Goal: Task Accomplishment & Management: Manage account settings

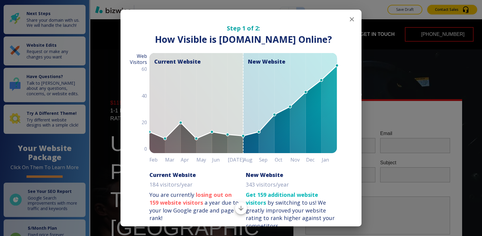
click at [349, 18] on icon "button" at bounding box center [352, 19] width 7 height 7
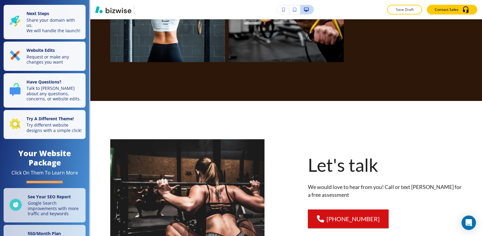
scroll to position [2523, 0]
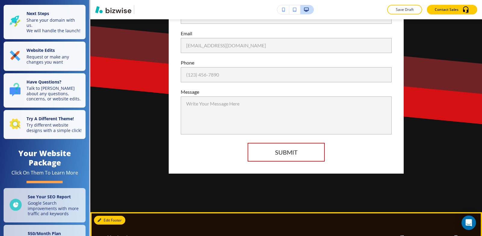
click at [106, 216] on button "Edit Footer" at bounding box center [109, 220] width 31 height 9
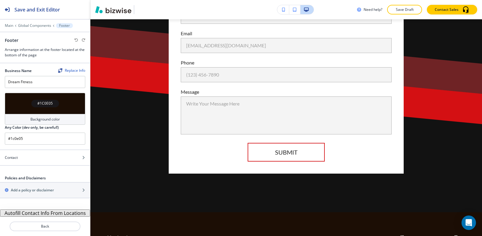
click at [34, 215] on button "Autofill Contact Info From Locations" at bounding box center [45, 213] width 90 height 7
click at [400, 12] on button "Save Draft" at bounding box center [404, 10] width 35 height 10
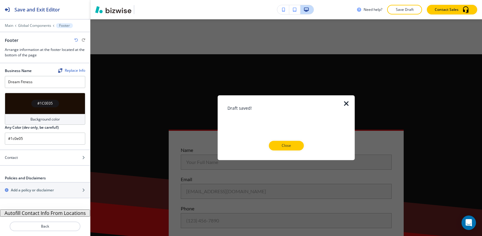
scroll to position [2342, 0]
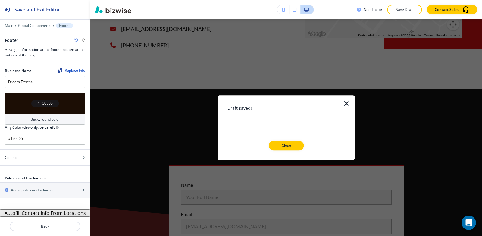
click at [346, 103] on icon "button" at bounding box center [346, 103] width 7 height 7
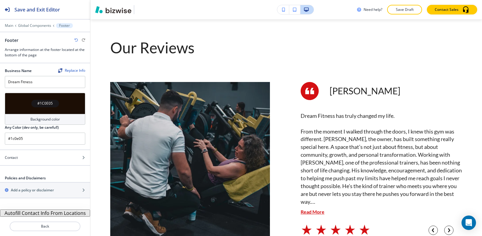
scroll to position [0, 0]
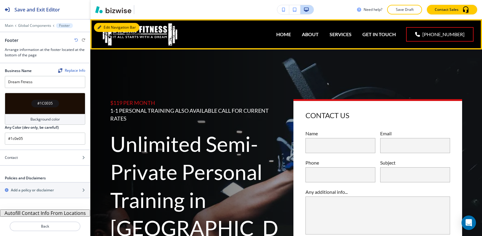
click at [108, 28] on button "Edit Navigation Bar" at bounding box center [117, 27] width 46 height 9
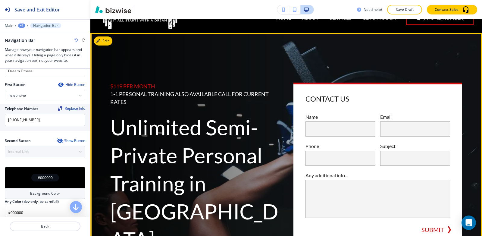
scroll to position [30, 0]
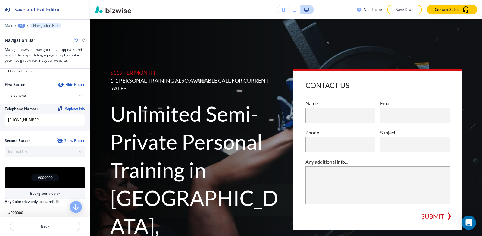
click at [21, 25] on div "+1" at bounding box center [21, 26] width 7 height 4
click at [40, 36] on p "Global Components" at bounding box center [37, 35] width 31 height 5
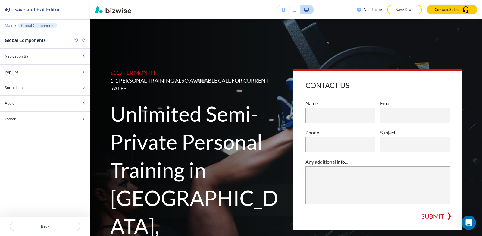
click at [10, 27] on p "Main" at bounding box center [9, 26] width 8 height 4
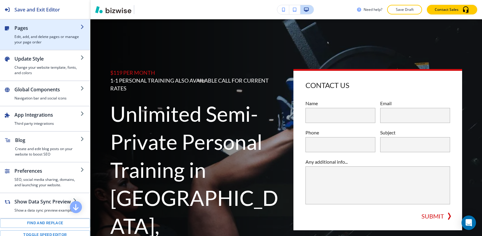
click at [52, 38] on h4 "Edit, add, and delete pages or manage your page order" at bounding box center [47, 39] width 66 height 11
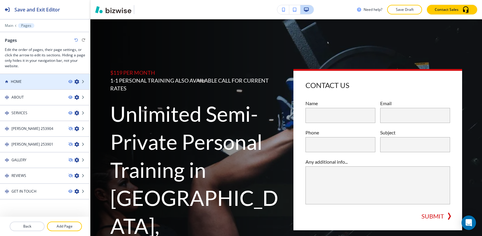
click at [25, 77] on div at bounding box center [45, 76] width 90 height 5
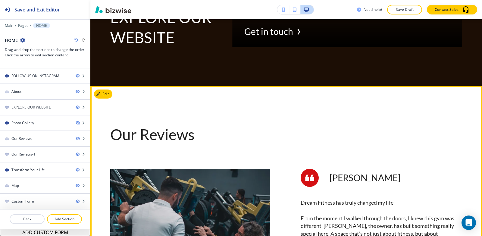
scroll to position [1719, 0]
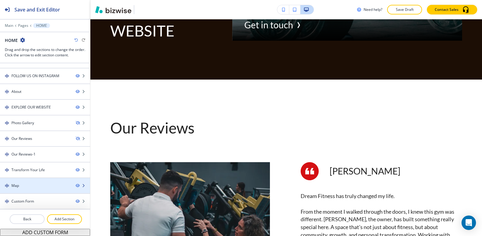
click at [23, 184] on div "Map" at bounding box center [35, 185] width 71 height 5
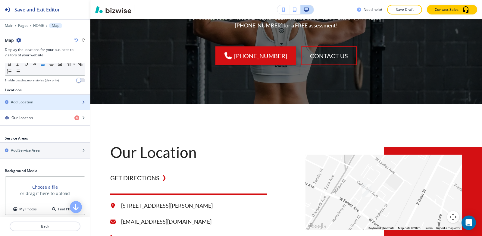
scroll to position [181, 0]
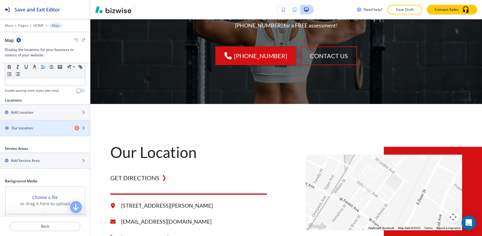
click at [22, 135] on div "button" at bounding box center [45, 133] width 90 height 5
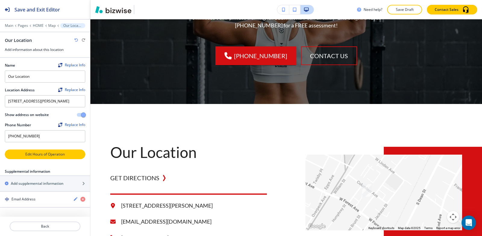
scroll to position [1, 0]
click at [50, 157] on p "Edit Hours of Operation" at bounding box center [44, 154] width 79 height 5
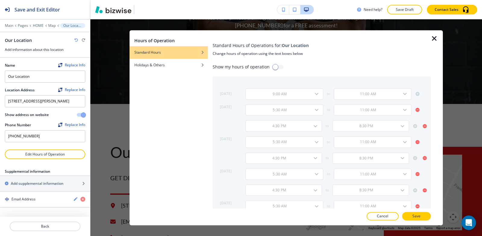
click at [276, 68] on input "checkbox" at bounding box center [275, 66] width 34 height 11
checkbox input "true"
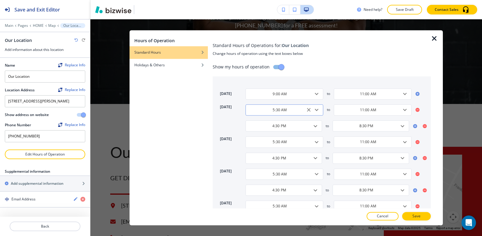
click at [286, 111] on input "5:30 AM" at bounding box center [280, 109] width 63 height 5
click at [287, 127] on input "4:30 PM" at bounding box center [280, 125] width 62 height 5
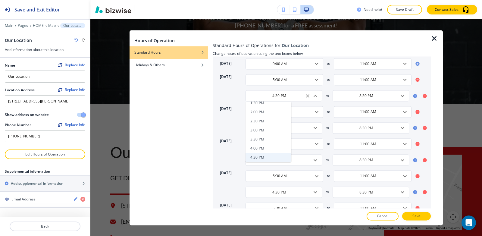
scroll to position [307, 0]
click at [259, 145] on h4 "5:30 PM" at bounding box center [258, 145] width 14 height 5
type input "5:30 PM"
click at [376, 97] on input "8:30 PM" at bounding box center [367, 95] width 62 height 5
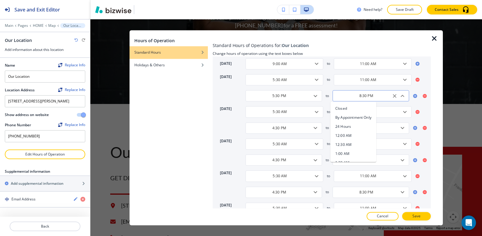
scroll to position [349, 0]
click at [375, 95] on input "8:30 PM" at bounding box center [367, 95] width 62 height 5
click at [353, 144] on li "11:00 PM" at bounding box center [354, 145] width 46 height 9
type input "11:00 PM"
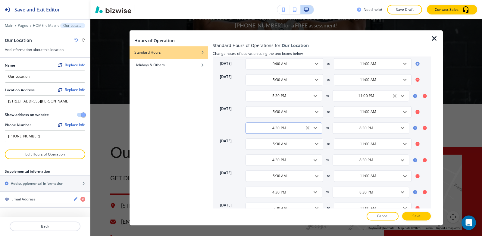
click at [293, 127] on input "4:30 PM" at bounding box center [280, 127] width 62 height 5
click at [306, 128] on icon "Clear" at bounding box center [308, 128] width 4 height 4
click at [316, 129] on icon "Close" at bounding box center [315, 128] width 7 height 7
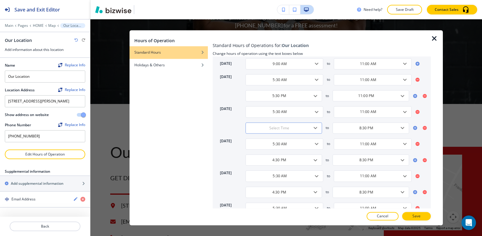
click at [316, 129] on icon "Open" at bounding box center [315, 128] width 7 height 7
click at [316, 129] on icon "Close" at bounding box center [315, 128] width 7 height 7
click at [289, 130] on input "text" at bounding box center [280, 127] width 62 height 5
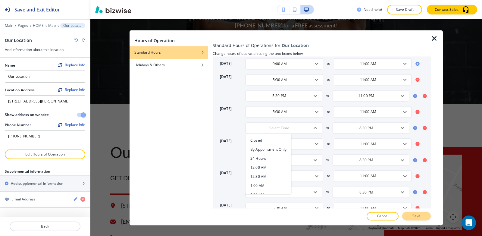
click at [410, 217] on button "Save" at bounding box center [417, 216] width 29 height 8
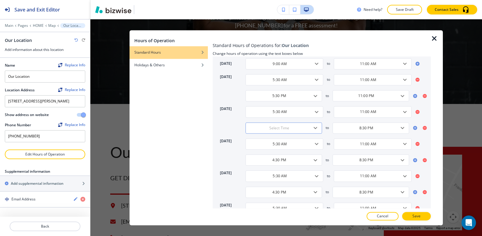
click at [294, 131] on div "​" at bounding box center [284, 127] width 77 height 11
click at [267, 162] on li "24 Hours" at bounding box center [269, 158] width 46 height 9
type input "24 Hours"
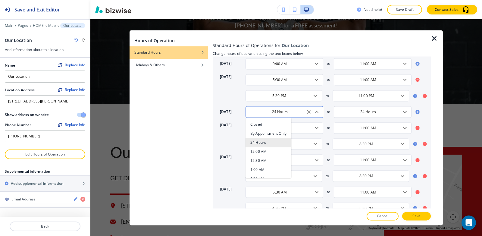
click at [280, 112] on input "24 Hours" at bounding box center [280, 111] width 63 height 5
click at [262, 163] on h4 "5:30 AM" at bounding box center [258, 160] width 14 height 5
type input "5:30 AM"
type input "5:00 PM"
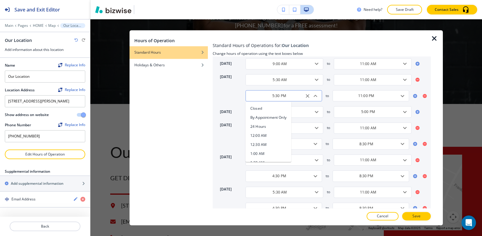
click at [293, 97] on input "5:30 PM" at bounding box center [280, 95] width 62 height 5
click at [268, 128] on li "24 Hours" at bounding box center [269, 126] width 46 height 9
type input "24 Hours"
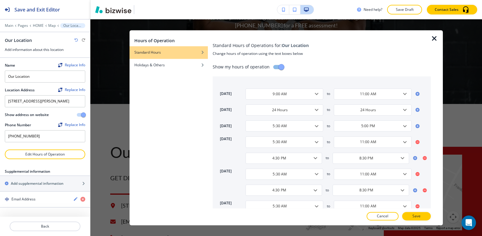
scroll to position [30, 0]
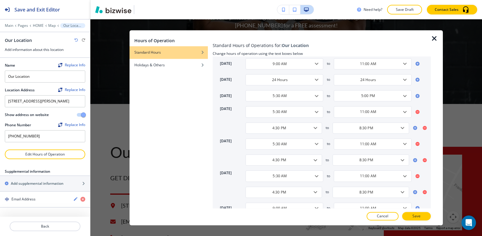
click at [278, 134] on div "[DATE] 9:00 AM ​ to 11:00 AM ​ [DATE] 24 Hours ​ to 24 Hours ​ [DATE] 5:30 AM ​…" at bounding box center [322, 133] width 218 height 175
click at [281, 128] on input "4:30 PM" at bounding box center [280, 127] width 62 height 5
click at [273, 159] on li "24 Hours" at bounding box center [269, 158] width 46 height 9
type input "24 Hours"
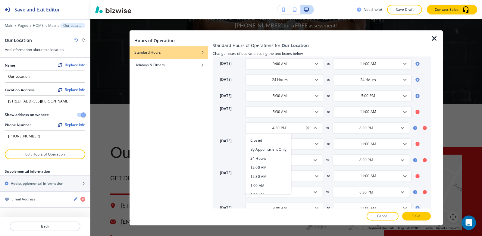
type input "24 Hours"
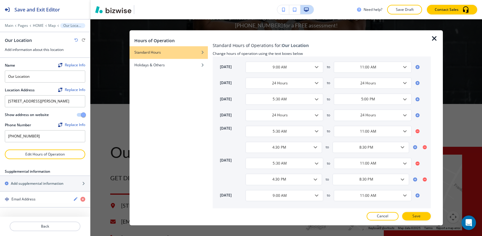
scroll to position [27, 0]
click at [271, 149] on input "4:30 PM" at bounding box center [280, 147] width 62 height 5
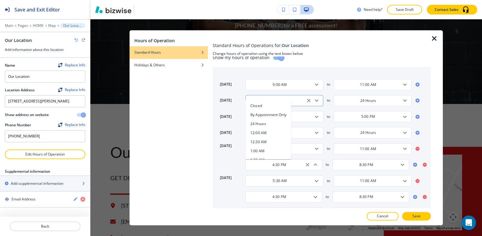
scroll to position [0, 0]
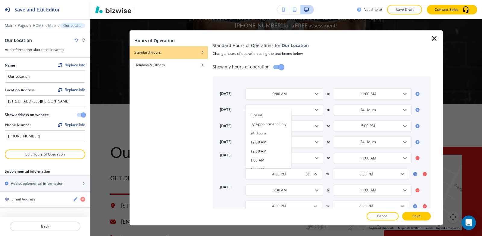
click at [262, 131] on h4 "24 Hours" at bounding box center [259, 133] width 16 height 5
type input "24 Hours"
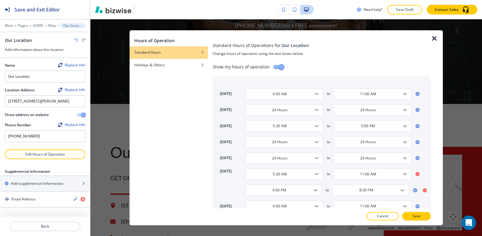
scroll to position [11, 0]
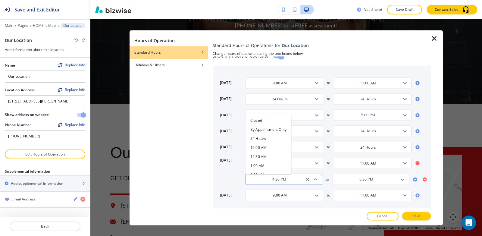
click at [288, 181] on input "4:30 PM" at bounding box center [280, 179] width 62 height 5
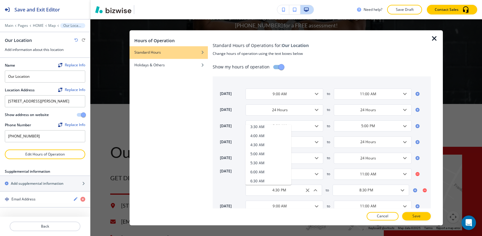
scroll to position [0, 0]
click at [262, 150] on h4 "24 Hours" at bounding box center [259, 149] width 16 height 5
type input "24 Hours"
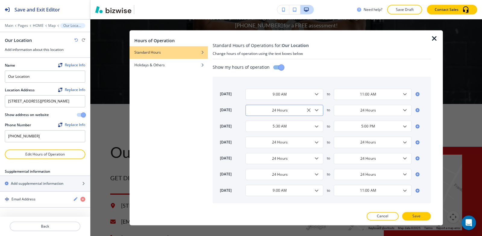
click at [299, 113] on div "24 Hours ​" at bounding box center [285, 110] width 78 height 11
click at [260, 157] on h4 "5:30 AM" at bounding box center [258, 159] width 14 height 5
type input "5:30 AM"
click at [383, 106] on div "5:00 PM ​" at bounding box center [373, 110] width 78 height 11
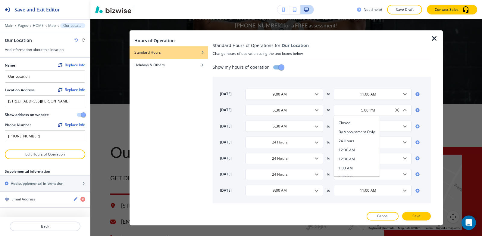
scroll to position [286, 0]
click at [379, 119] on div "[DATE] 9:00 AM ​ to 11:00 AM ​ [DATE] 5:30 AM ​ to 5:00 PM ​ [DATE] 5:30 AM ​ t…" at bounding box center [322, 140] width 218 height 127
click at [381, 112] on input "5:00 PM" at bounding box center [368, 110] width 63 height 5
click at [358, 161] on li "11:00 PM" at bounding box center [357, 160] width 46 height 9
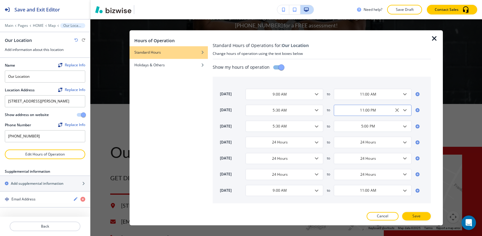
click at [379, 113] on div "11:00 PM ​" at bounding box center [373, 110] width 78 height 11
click at [356, 135] on li "11:00 AM" at bounding box center [357, 135] width 46 height 9
type input "11:00 AM"
click at [376, 128] on input "5:00 PM" at bounding box center [368, 126] width 63 height 5
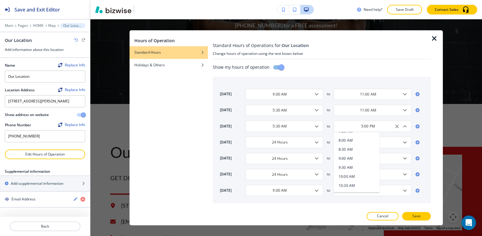
scroll to position [181, 0]
click at [351, 187] on li "11:00 AM" at bounding box center [357, 184] width 46 height 9
type input "11:00 AM"
click at [277, 141] on input "24 Hours" at bounding box center [280, 142] width 63 height 5
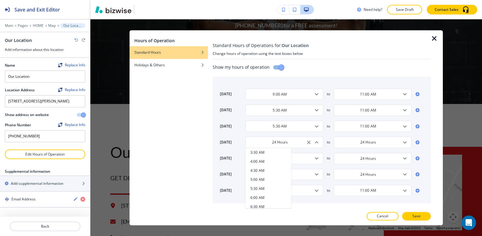
scroll to position [90, 0]
click at [268, 188] on li "5:30 AM" at bounding box center [269, 191] width 46 height 9
type input "5:30 AM"
type input "5:00 PM"
click at [432, 40] on icon "button" at bounding box center [434, 38] width 7 height 7
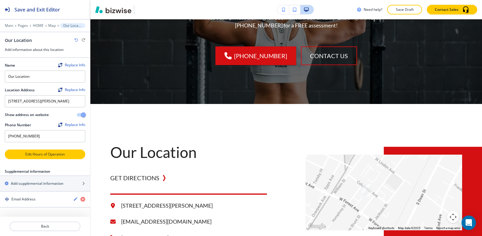
click at [68, 157] on p "Edit Hours of Operation" at bounding box center [44, 154] width 79 height 5
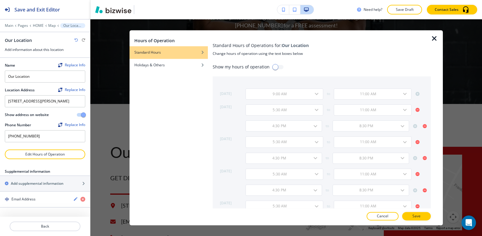
click at [274, 66] on input "checkbox" at bounding box center [275, 66] width 34 height 11
checkbox input "true"
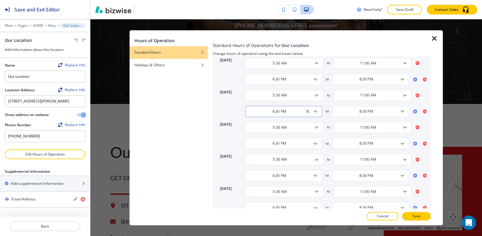
scroll to position [75, 0]
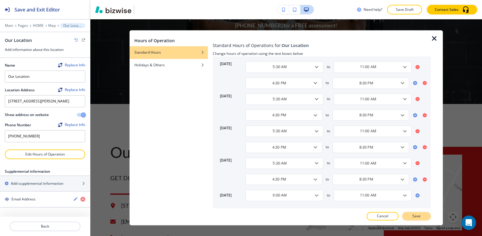
click at [412, 215] on button "Save" at bounding box center [417, 216] width 29 height 8
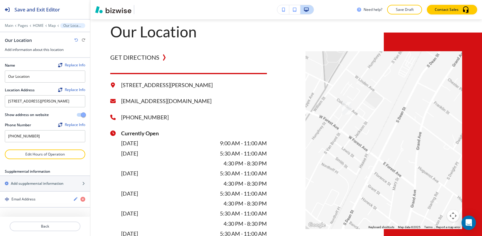
scroll to position [0, 0]
click at [399, 11] on p "Save Draft" at bounding box center [404, 9] width 19 height 5
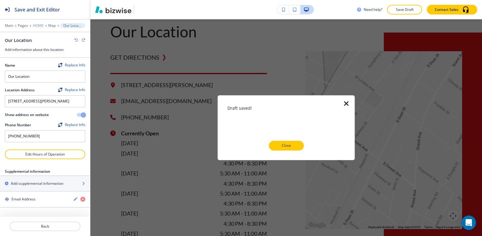
click at [40, 26] on p "HOME" at bounding box center [38, 26] width 11 height 4
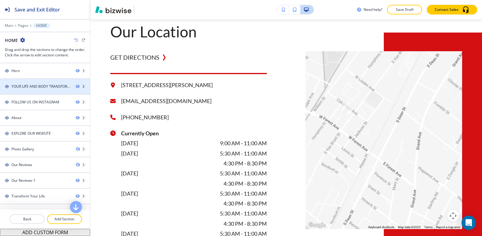
click at [22, 81] on div at bounding box center [45, 81] width 90 height 5
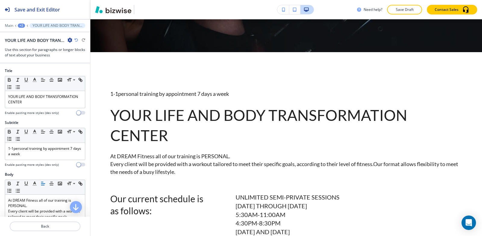
click at [22, 24] on div "+2" at bounding box center [21, 26] width 7 height 4
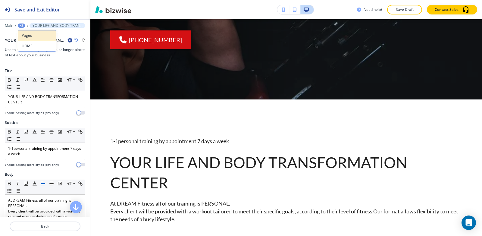
scroll to position [318, 0]
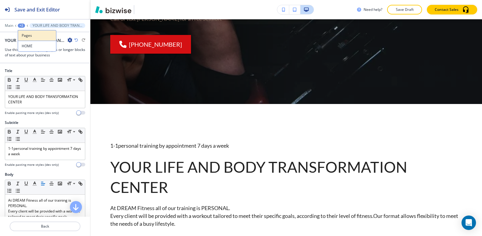
click at [26, 39] on button "Pages" at bounding box center [37, 35] width 39 height 11
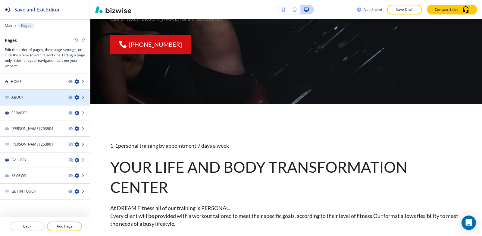
click at [27, 98] on div "ABOUT" at bounding box center [32, 97] width 64 height 5
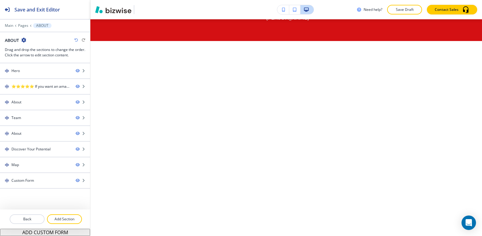
scroll to position [60, 0]
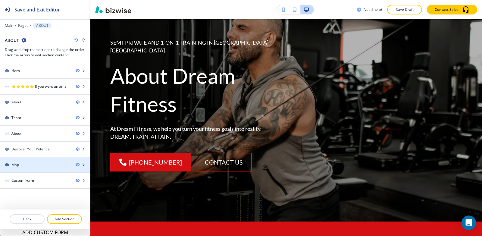
click at [25, 168] on div at bounding box center [45, 170] width 90 height 5
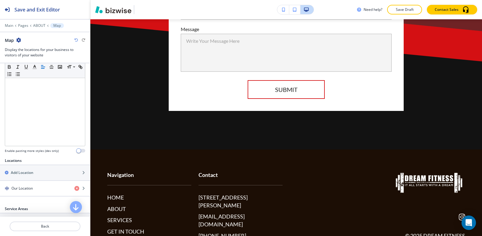
scroll to position [1888, 0]
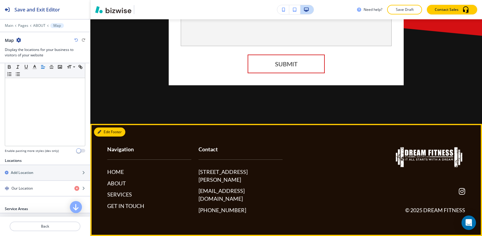
click at [105, 136] on button "Edit Footer" at bounding box center [109, 132] width 31 height 9
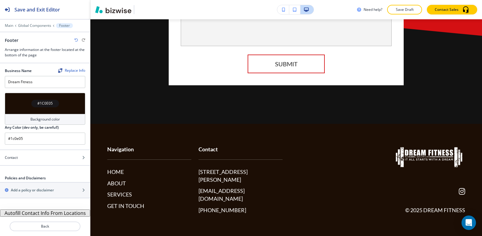
click at [19, 214] on button "Autofill Contact Info From Locations" at bounding box center [45, 213] width 90 height 7
click at [69, 213] on button "Autofill Contact Info From Locations" at bounding box center [45, 213] width 90 height 7
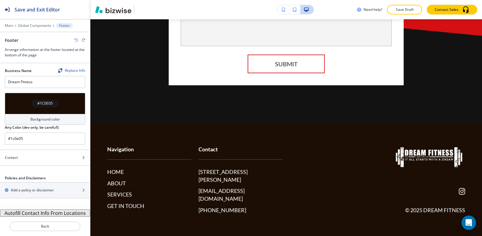
click at [69, 213] on button "Autofill Contact Info From Locations" at bounding box center [45, 213] width 90 height 7
click at [69, 212] on button "Autofill Contact Info From Locations" at bounding box center [45, 213] width 90 height 7
click at [403, 12] on p "Save Draft" at bounding box center [404, 9] width 19 height 5
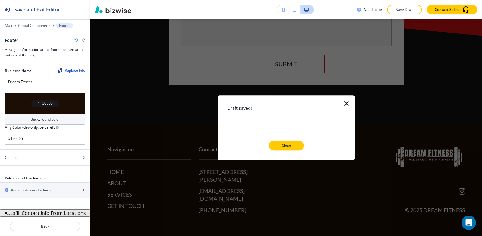
click at [346, 102] on icon "button" at bounding box center [346, 103] width 7 height 7
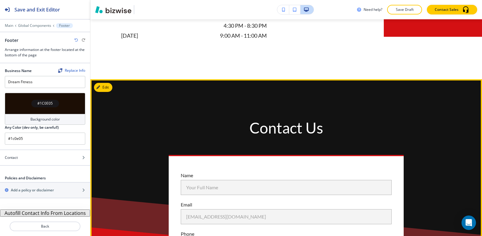
scroll to position [1647, 0]
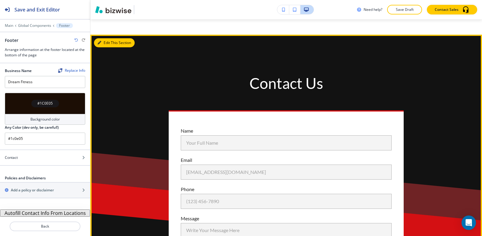
click at [101, 45] on icon "button" at bounding box center [100, 43] width 4 height 4
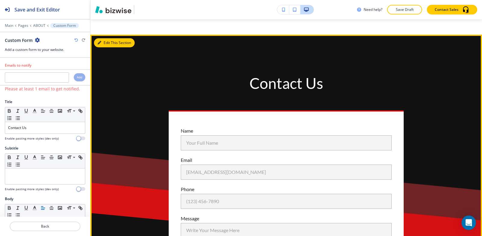
click at [104, 47] on button "Edit This Section" at bounding box center [114, 42] width 41 height 9
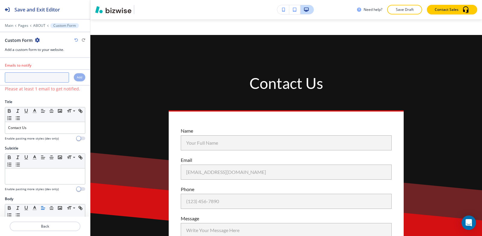
click at [32, 80] on input "text" at bounding box center [37, 77] width 64 height 10
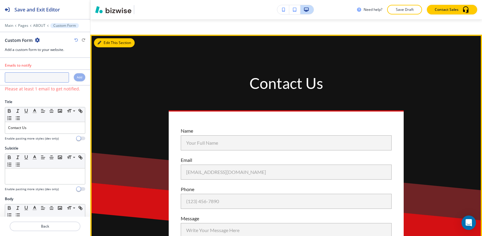
paste input "[EMAIL_ADDRESS][DOMAIN_NAME]"
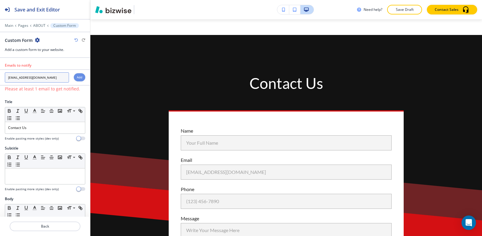
type input "[EMAIL_ADDRESS][DOMAIN_NAME]"
click at [77, 77] on h4 "Add" at bounding box center [79, 77] width 5 height 5
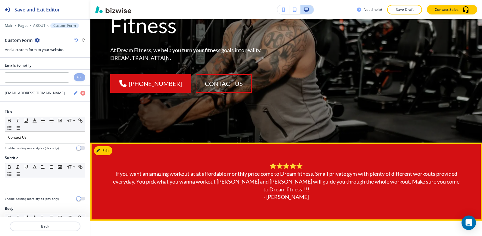
scroll to position [109, 0]
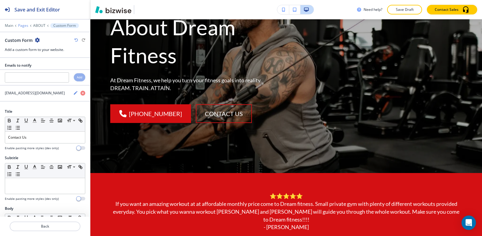
click at [19, 27] on p "Pages" at bounding box center [23, 26] width 10 height 4
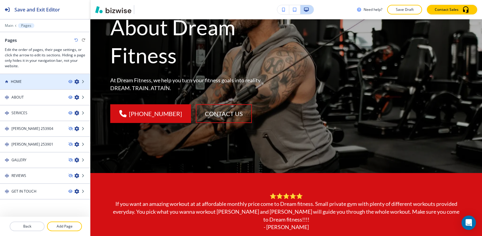
click at [35, 81] on div "HOME" at bounding box center [32, 81] width 64 height 5
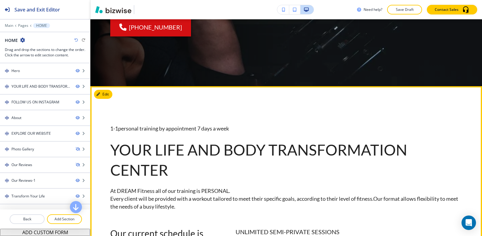
scroll to position [302, 0]
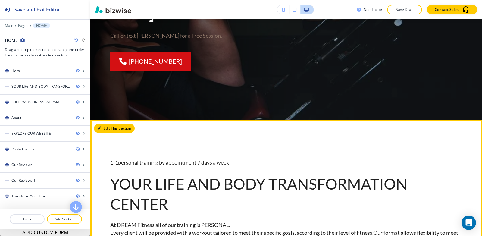
click at [108, 124] on button "Edit This Section" at bounding box center [114, 128] width 41 height 9
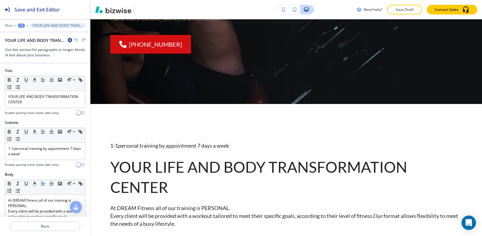
scroll to position [30, 0]
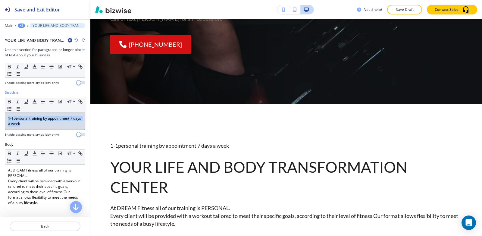
drag, startPoint x: 35, startPoint y: 122, endPoint x: 1, endPoint y: 106, distance: 37.9
click at [0, 108] on div "Subtitle Small Normal Large Huge 1-1personal training by appointment 7 days a w…" at bounding box center [45, 116] width 90 height 52
click at [34, 102] on line "button" at bounding box center [35, 102] width 2 height 0
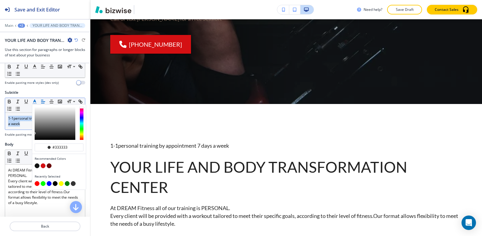
click at [50, 166] on button "button" at bounding box center [49, 165] width 5 height 5
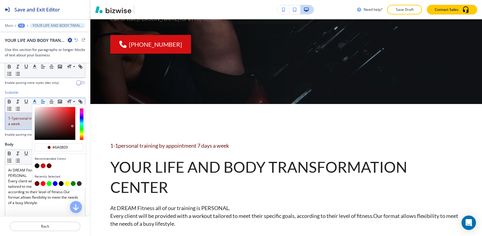
click at [46, 166] on div "button" at bounding box center [59, 166] width 49 height 6
click at [43, 166] on button "button" at bounding box center [43, 165] width 5 height 5
type input "#d41013"
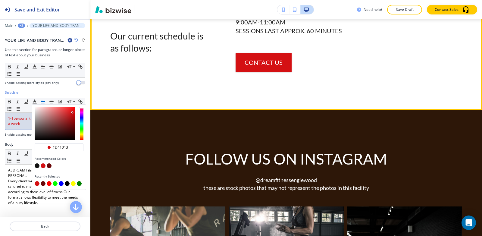
scroll to position [590, 0]
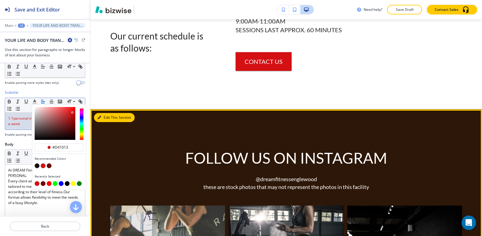
click at [107, 113] on button "Edit This Section" at bounding box center [114, 117] width 41 height 9
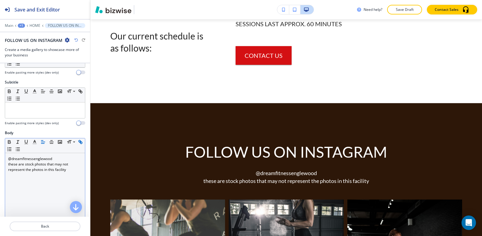
scroll to position [90, 0]
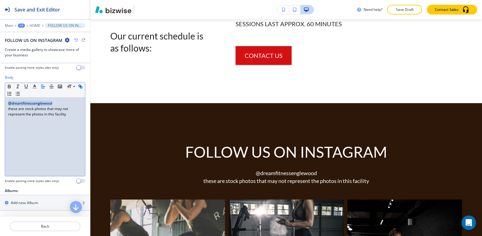
drag, startPoint x: 61, startPoint y: 102, endPoint x: 0, endPoint y: 97, distance: 60.8
click at [0, 97] on div "Body Small Normal Large Huge @dreamfitnessenglewood these are stock photos that…" at bounding box center [45, 131] width 90 height 113
click at [35, 84] on icon "button" at bounding box center [34, 86] width 5 height 5
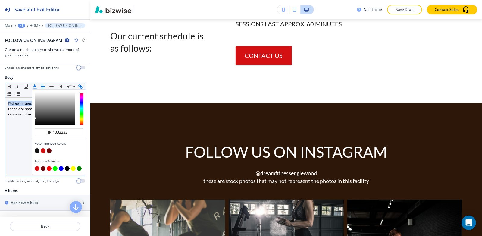
click at [50, 151] on button "button" at bounding box center [49, 150] width 5 height 5
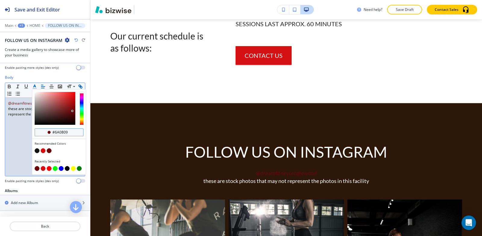
click at [71, 132] on input "#6a0809" at bounding box center [62, 132] width 21 height 5
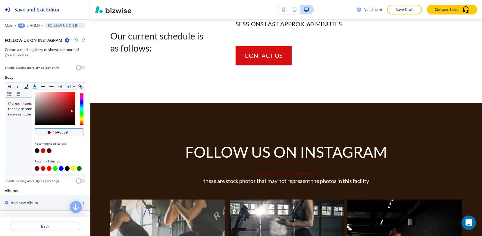
paste input "a38e81"
type input "#a38e81"
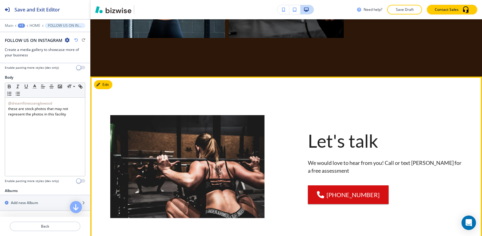
scroll to position [1139, 0]
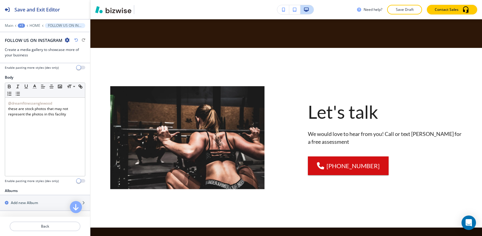
click at [20, 24] on div "+1" at bounding box center [21, 26] width 7 height 4
click at [33, 37] on p "Pages" at bounding box center [37, 35] width 31 height 5
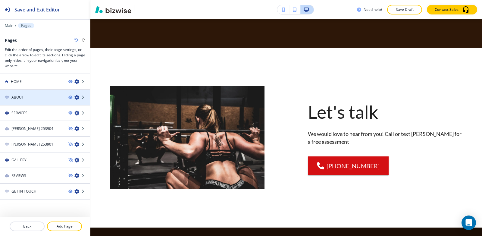
click at [18, 105] on div at bounding box center [45, 102] width 90 height 5
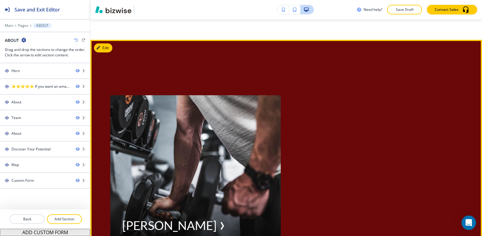
scroll to position [573, 0]
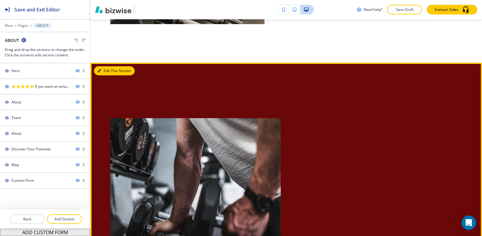
click at [101, 66] on button "Edit This Section" at bounding box center [114, 70] width 41 height 9
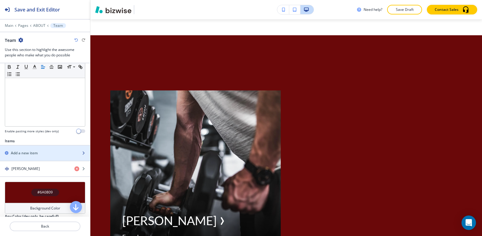
scroll to position [172, 0]
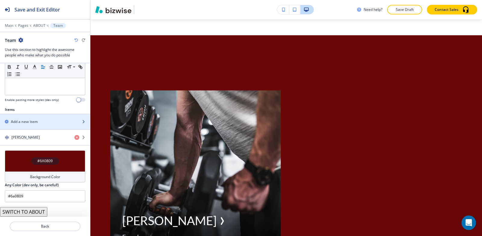
click at [39, 128] on div "button" at bounding box center [45, 127] width 90 height 5
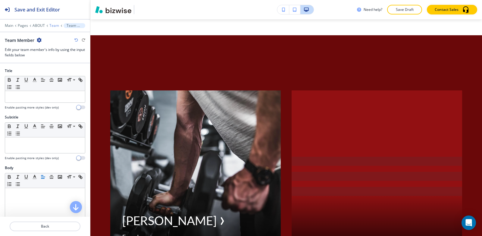
click at [54, 25] on p "Team" at bounding box center [54, 26] width 10 height 4
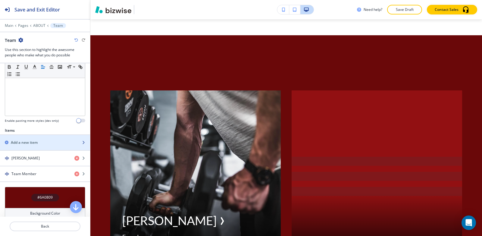
scroll to position [187, 0]
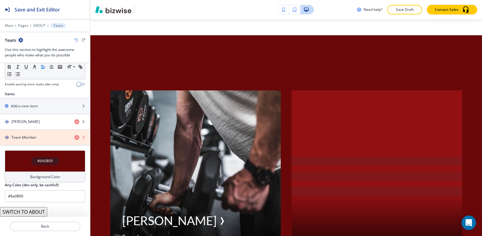
click at [74, 139] on icon "button" at bounding box center [76, 137] width 5 height 5
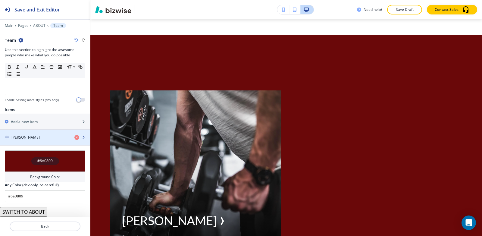
click at [16, 142] on div "button" at bounding box center [45, 142] width 90 height 5
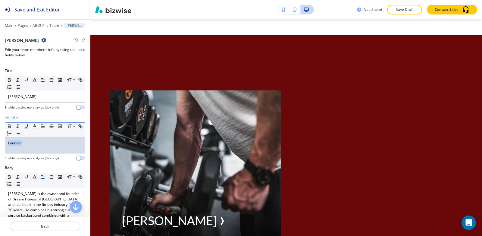
drag, startPoint x: 33, startPoint y: 148, endPoint x: 0, endPoint y: 149, distance: 33.2
click at [0, 149] on div "Subtitle Small Normal Large Huge Founder Enable pasting more styles (dev only)" at bounding box center [45, 140] width 90 height 51
click at [35, 126] on icon "button" at bounding box center [34, 126] width 5 height 5
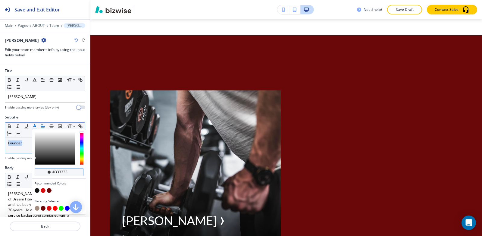
click at [77, 170] on div "#333333" at bounding box center [59, 172] width 49 height 8
click at [72, 171] on input "#333333" at bounding box center [62, 172] width 21 height 5
paste input "ede3d"
type input "#ede3d3"
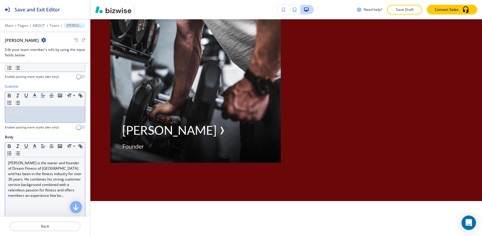
scroll to position [60, 0]
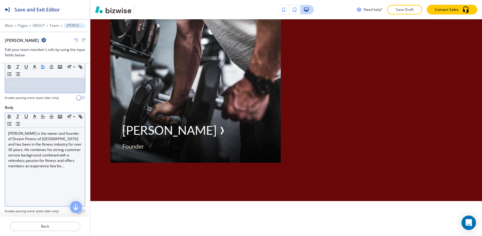
click at [46, 165] on p "[PERSON_NAME] is the owner and founder of Dream Fitness of [GEOGRAPHIC_DATA] an…" at bounding box center [45, 150] width 74 height 38
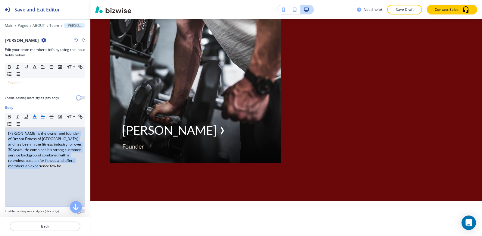
click at [32, 118] on icon "button" at bounding box center [34, 116] width 5 height 5
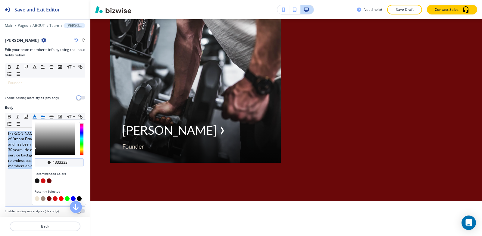
click at [73, 163] on div "#333333" at bounding box center [59, 163] width 49 height 8
click at [70, 163] on input "#333333" at bounding box center [62, 162] width 21 height 5
paste input "ede3d"
type input "#ede3d3"
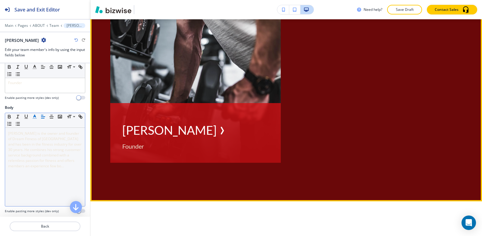
click at [203, 103] on div "[PERSON_NAME] Founder" at bounding box center [195, 133] width 171 height 60
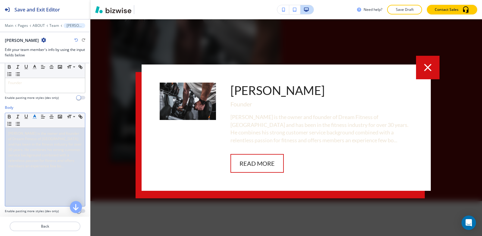
click at [32, 142] on span "[PERSON_NAME] is the owner and founder of Dream Fitness of [GEOGRAPHIC_DATA] an…" at bounding box center [45, 150] width 74 height 38
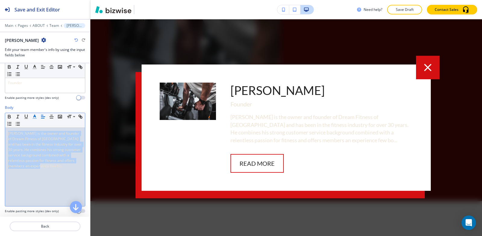
click at [35, 117] on line "button" at bounding box center [35, 117] width 2 height 0
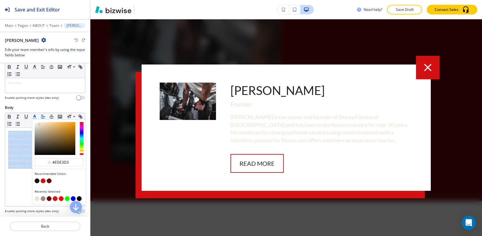
click at [37, 180] on button "button" at bounding box center [37, 181] width 5 height 5
type input "#121212"
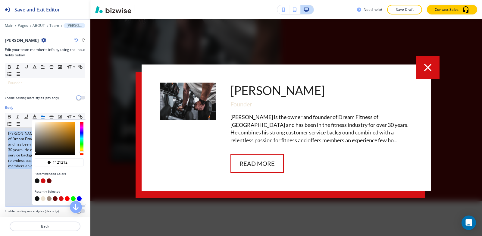
click at [23, 101] on div "Subtitle Small Normal Large Huge Founder Enable pasting more styles (dev only)" at bounding box center [45, 79] width 90 height 51
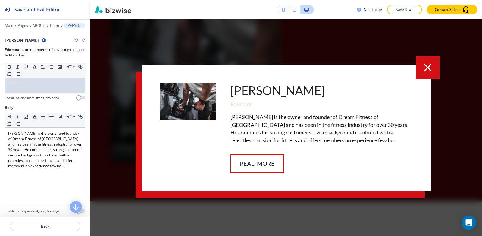
click at [40, 78] on div "Founder" at bounding box center [45, 85] width 80 height 16
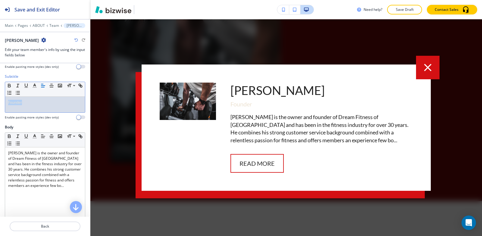
scroll to position [30, 0]
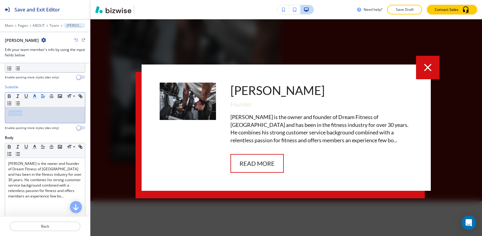
click at [34, 93] on button "button" at bounding box center [34, 96] width 8 height 7
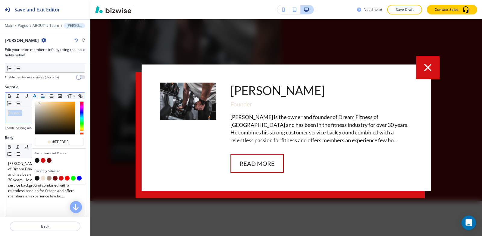
click at [37, 162] on button "button" at bounding box center [37, 160] width 5 height 5
type input "#121212"
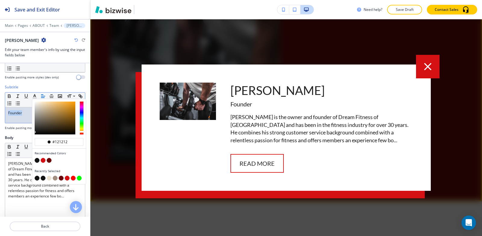
click at [426, 73] on button "button" at bounding box center [428, 67] width 24 height 24
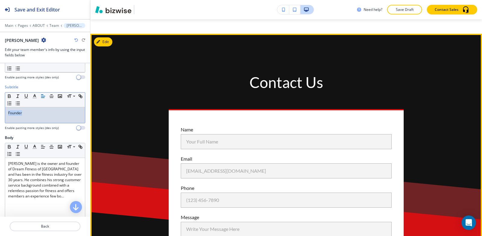
scroll to position [1596, 0]
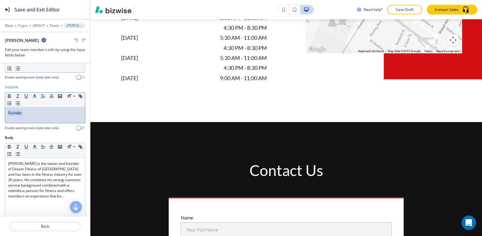
click at [18, 25] on p "Pages" at bounding box center [23, 26] width 10 height 4
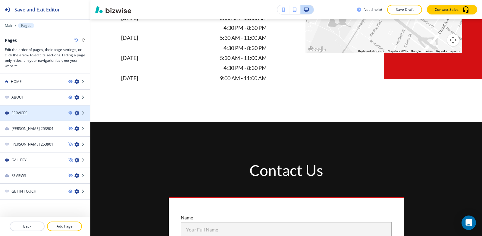
click at [27, 111] on div "SERVICES" at bounding box center [32, 112] width 64 height 5
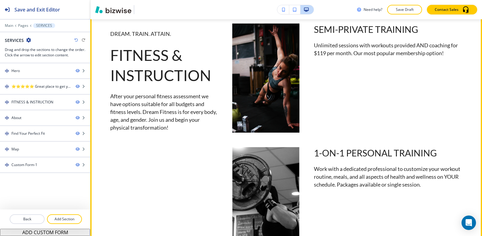
scroll to position [332, 0]
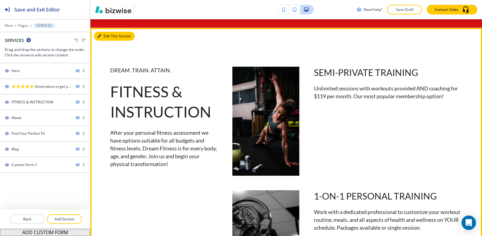
click at [105, 39] on button "Edit This Section" at bounding box center [114, 36] width 41 height 9
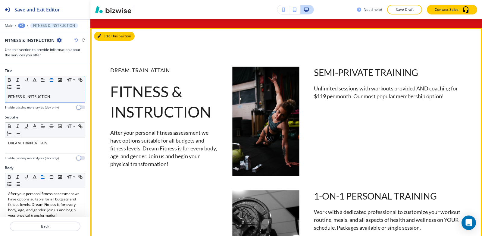
scroll to position [340, 0]
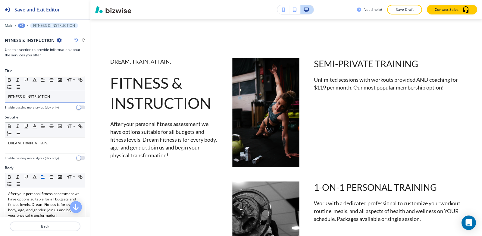
click at [68, 87] on div "Small Normal Large Huge" at bounding box center [45, 83] width 80 height 15
click at [67, 92] on div "FITNESS & INSTRUCTION" at bounding box center [45, 96] width 80 height 11
click at [34, 80] on line "button" at bounding box center [35, 80] width 2 height 0
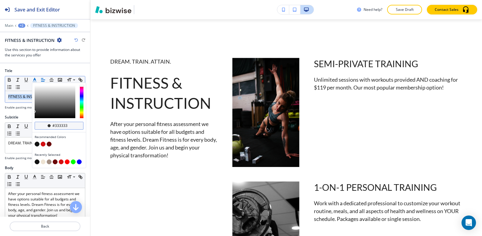
click at [74, 127] on div "#333333" at bounding box center [59, 126] width 49 height 8
click at [72, 127] on input "#333333" at bounding box center [62, 125] width 21 height 5
paste input "ede3d"
type input "#ede3d3"
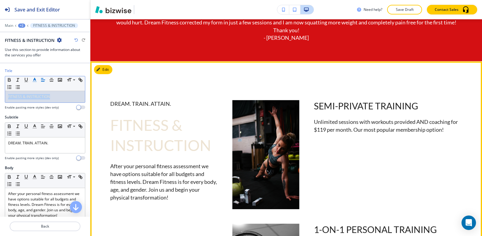
scroll to position [250, 0]
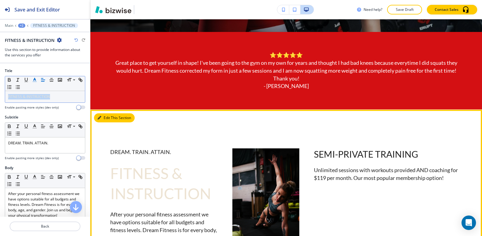
click at [108, 120] on button "Edit This Section" at bounding box center [114, 117] width 41 height 9
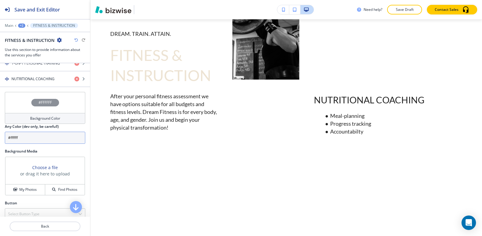
scroll to position [246, 0]
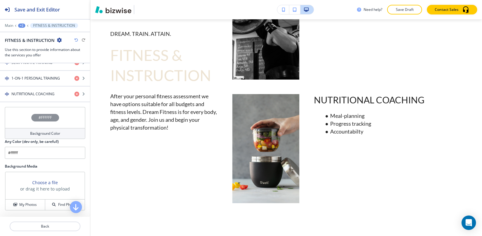
click at [44, 112] on div "#FFFFFF" at bounding box center [45, 117] width 81 height 21
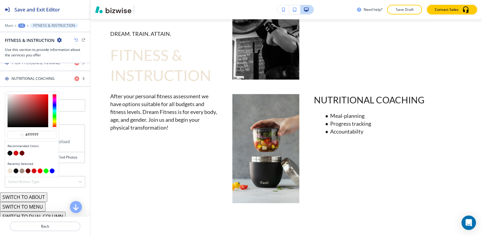
scroll to position [277, 0]
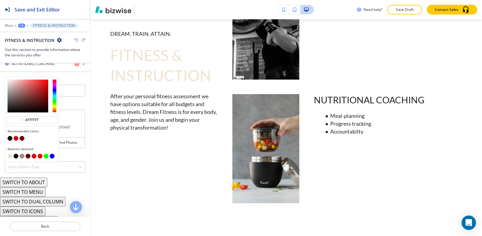
click at [10, 139] on button "button" at bounding box center [10, 138] width 5 height 5
type input "#121212"
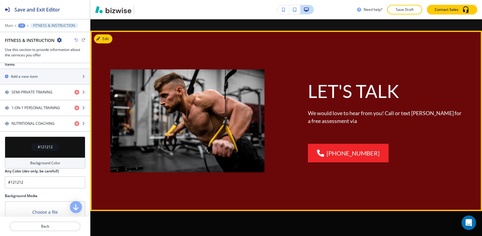
scroll to position [216, 0]
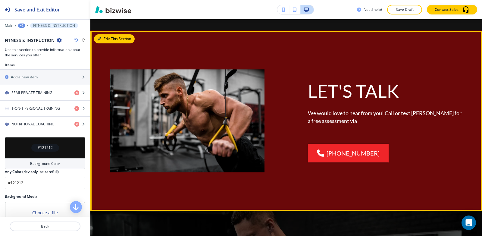
click at [110, 38] on button "Edit This Section" at bounding box center [114, 38] width 41 height 9
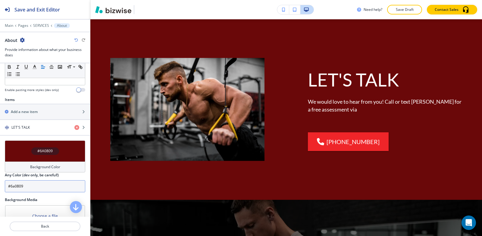
scroll to position [211, 0]
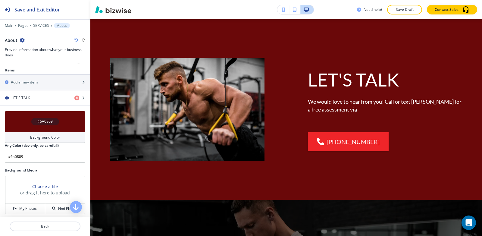
click at [42, 119] on h4 "#6A0809" at bounding box center [44, 121] width 15 height 5
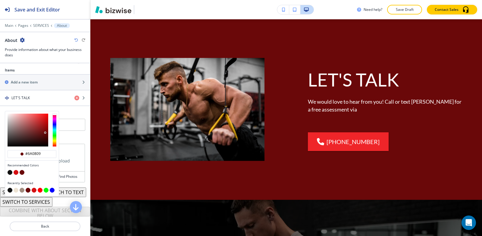
scroll to position [0, 0]
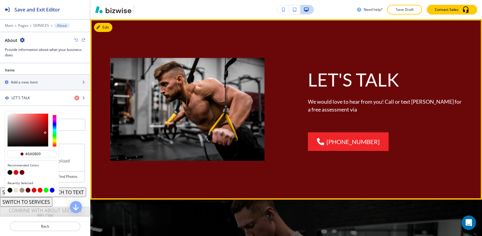
drag, startPoint x: 29, startPoint y: 153, endPoint x: 100, endPoint y: 155, distance: 70.6
click at [100, 155] on div "Save and Exit Editor Main Pages SERVICES About About Provide information about …" at bounding box center [241, 118] width 482 height 236
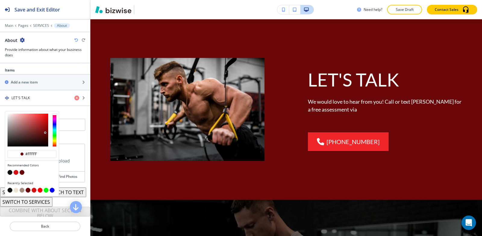
type input "#ffffff"
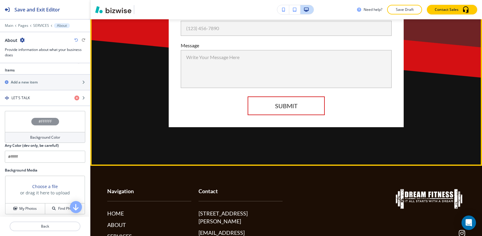
scroll to position [1626, 0]
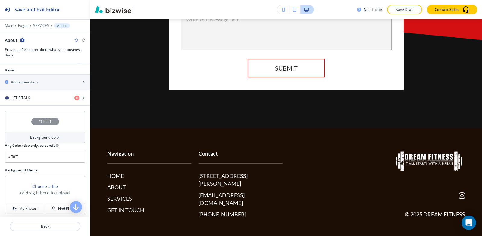
click at [26, 23] on div at bounding box center [45, 22] width 90 height 4
click at [23, 26] on p "Pages" at bounding box center [23, 26] width 10 height 4
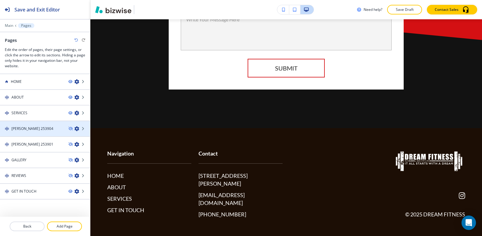
click at [26, 131] on div at bounding box center [45, 133] width 90 height 5
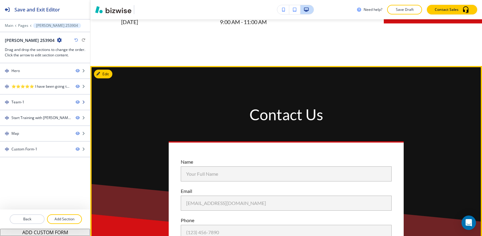
scroll to position [1116, 0]
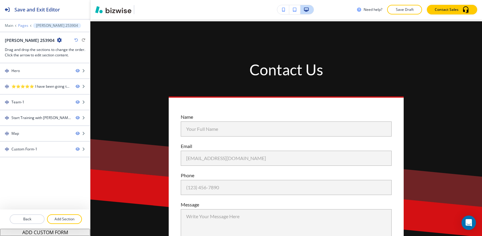
click at [26, 27] on p "Pages" at bounding box center [23, 26] width 10 height 4
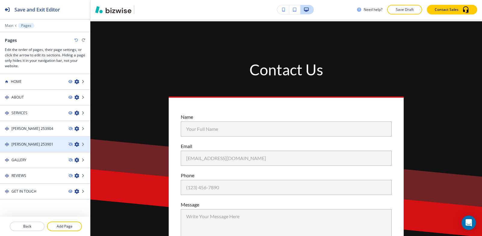
click at [43, 147] on div at bounding box center [45, 149] width 90 height 5
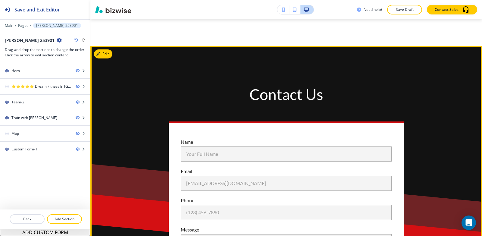
scroll to position [1035, 0]
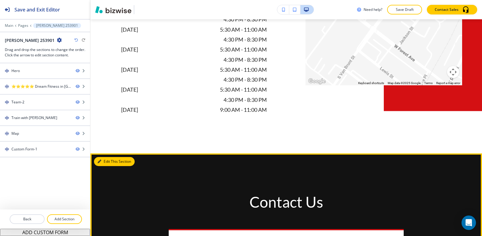
click at [101, 157] on button "Edit This Section" at bounding box center [114, 161] width 41 height 9
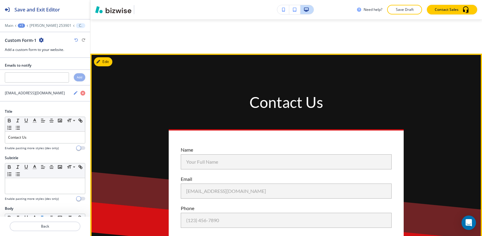
scroll to position [1141, 0]
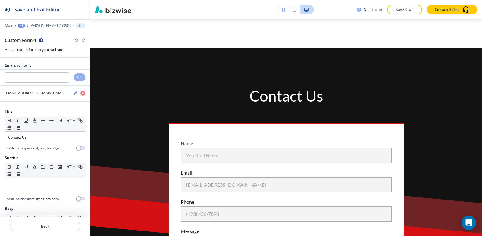
click at [16, 26] on icon at bounding box center [15, 25] width 2 height 2
click at [19, 25] on div "+1" at bounding box center [21, 26] width 7 height 4
click at [27, 34] on p "Pages" at bounding box center [37, 35] width 31 height 5
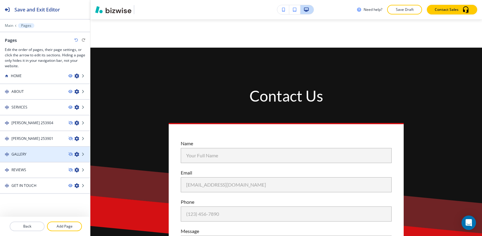
scroll to position [7, 0]
click at [28, 157] on div at bounding box center [45, 158] width 90 height 5
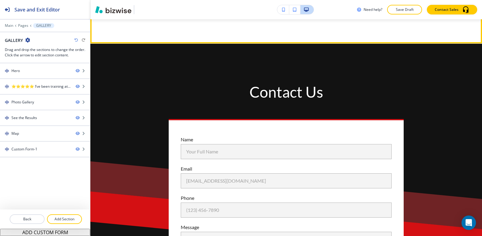
scroll to position [1870, 0]
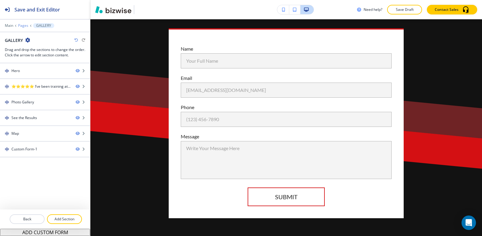
click at [23, 26] on p "Pages" at bounding box center [23, 26] width 10 height 4
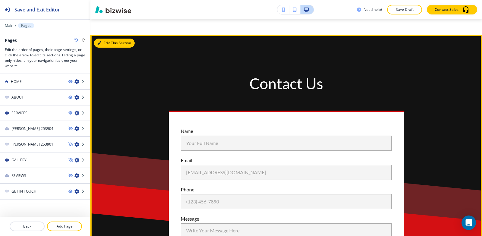
click at [104, 43] on button "Edit This Section" at bounding box center [114, 43] width 41 height 9
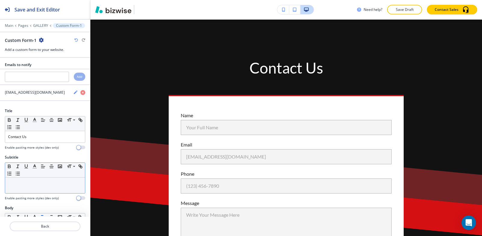
scroll to position [0, 0]
click at [40, 24] on p "GALLERY" at bounding box center [40, 26] width 15 height 4
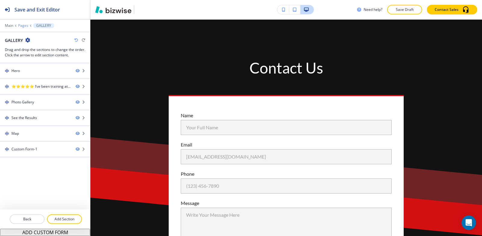
click at [20, 24] on p "Pages" at bounding box center [23, 26] width 10 height 4
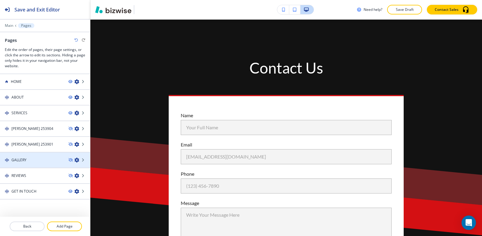
scroll to position [7, 0]
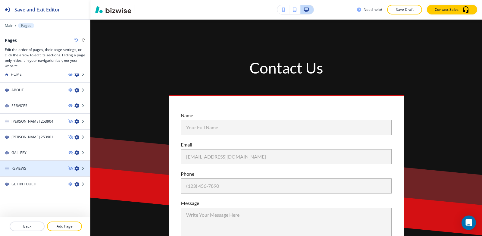
click at [27, 166] on div "REVIEWS" at bounding box center [32, 168] width 64 height 5
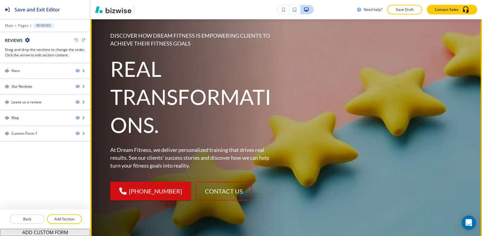
scroll to position [121, 0]
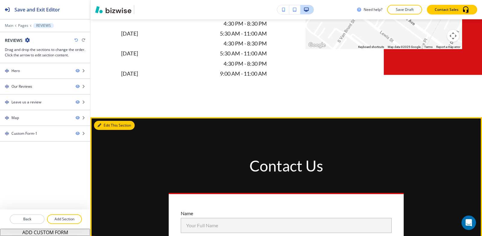
click at [102, 121] on button "Edit This Section" at bounding box center [114, 125] width 41 height 9
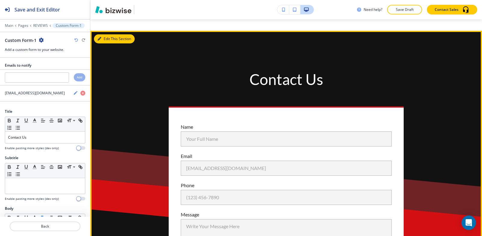
scroll to position [1688, 0]
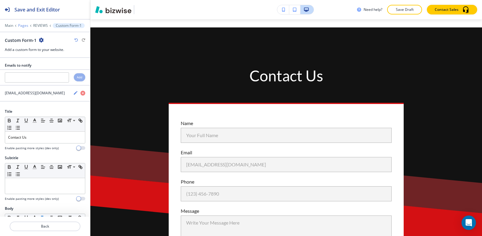
click at [20, 26] on p "Pages" at bounding box center [23, 26] width 10 height 4
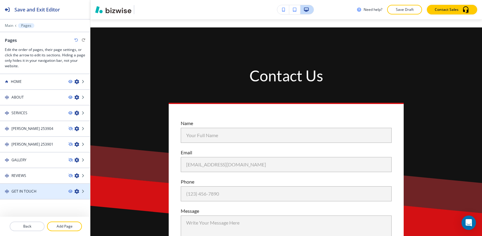
click at [44, 191] on div "GET IN TOUCH" at bounding box center [32, 191] width 64 height 5
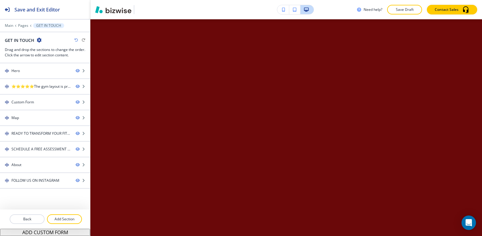
scroll to position [0, 0]
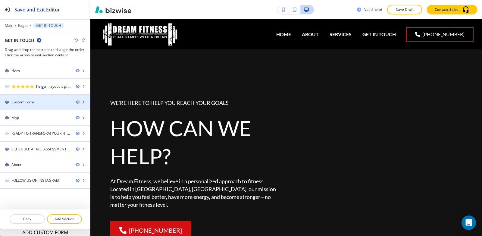
click at [44, 100] on div "Custom Form" at bounding box center [35, 102] width 71 height 5
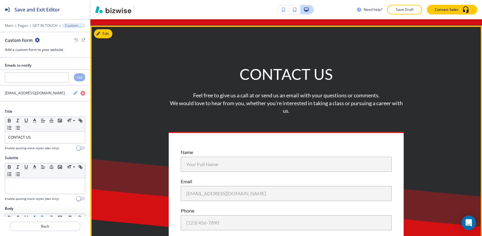
scroll to position [356, 0]
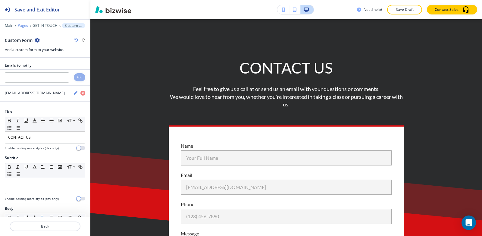
click at [21, 26] on p "Pages" at bounding box center [23, 26] width 10 height 4
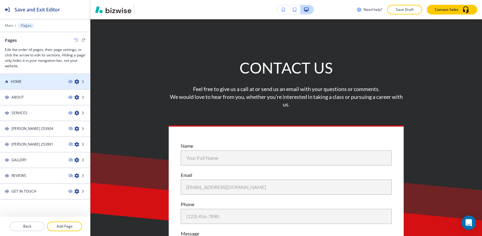
click at [17, 81] on h4 "HOME" at bounding box center [16, 81] width 11 height 5
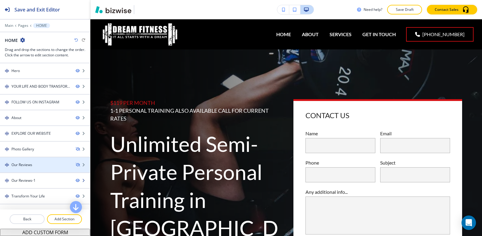
scroll to position [26, 0]
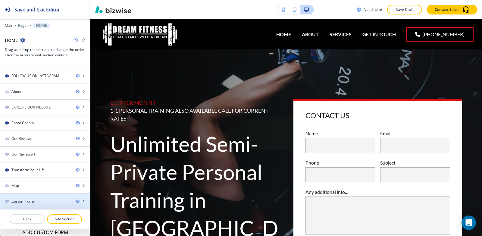
click at [26, 204] on div at bounding box center [45, 206] width 90 height 5
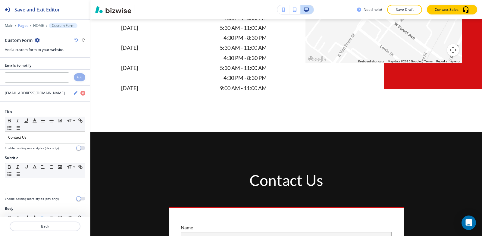
scroll to position [2436, 0]
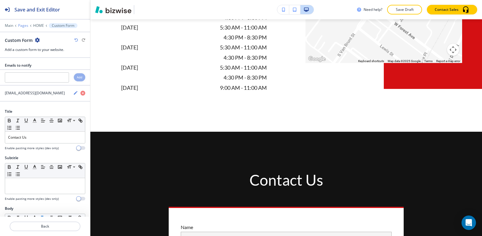
click at [24, 25] on p "Pages" at bounding box center [23, 26] width 10 height 4
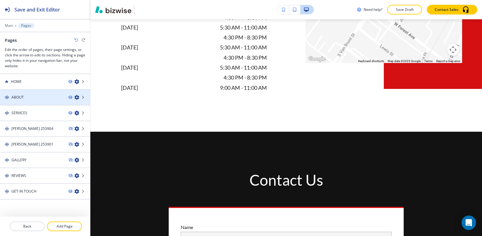
click at [31, 99] on div "ABOUT" at bounding box center [32, 97] width 64 height 5
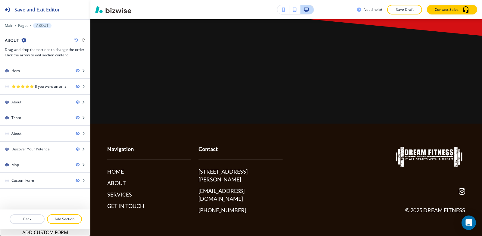
scroll to position [0, 0]
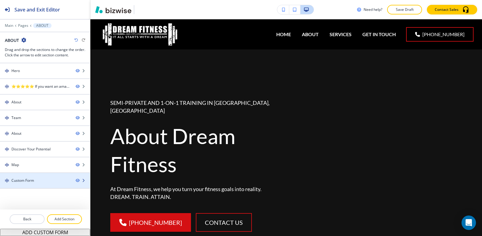
click at [25, 182] on div "Custom Form" at bounding box center [22, 180] width 23 height 5
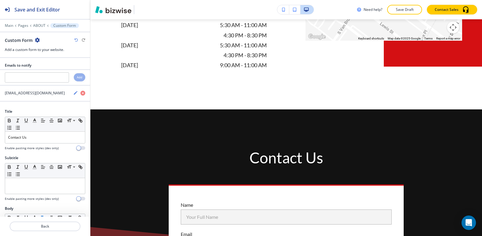
scroll to position [1619, 0]
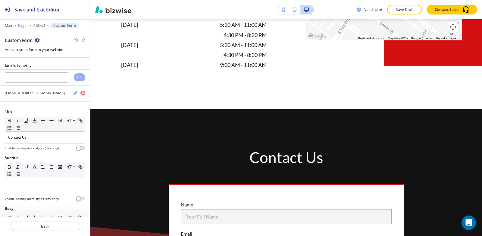
click at [22, 26] on p "Pages" at bounding box center [23, 26] width 10 height 4
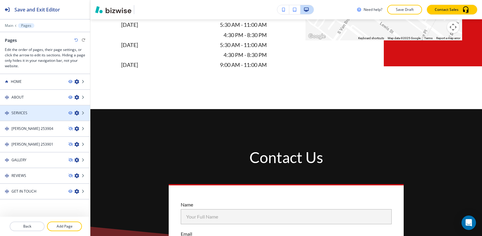
click at [8, 114] on img at bounding box center [7, 113] width 4 height 4
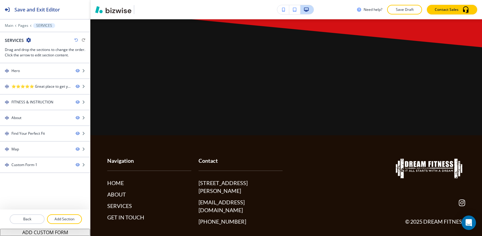
scroll to position [0, 0]
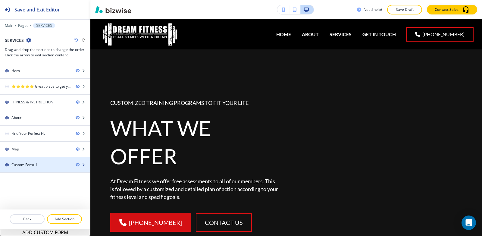
click at [21, 162] on div "Custom Form-1" at bounding box center [24, 164] width 26 height 5
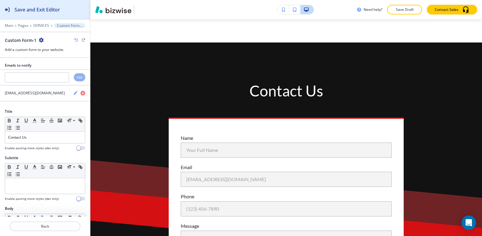
scroll to position [1411, 0]
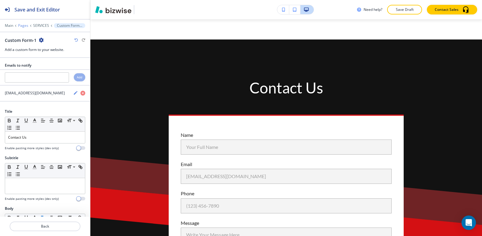
click at [19, 26] on p "Pages" at bounding box center [23, 26] width 10 height 4
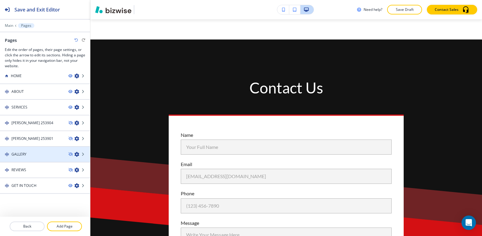
scroll to position [7, 0]
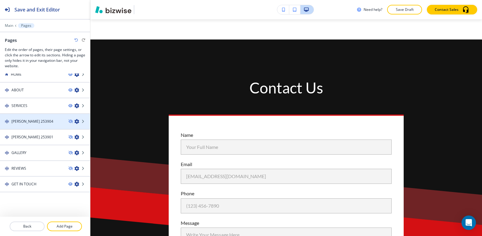
click at [32, 123] on h4 "[PERSON_NAME] 253904" at bounding box center [32, 121] width 42 height 5
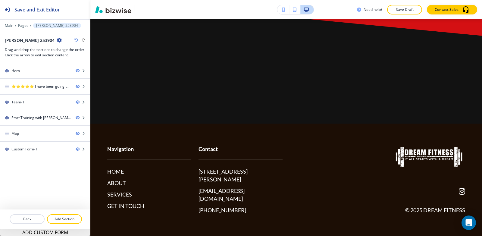
scroll to position [0, 0]
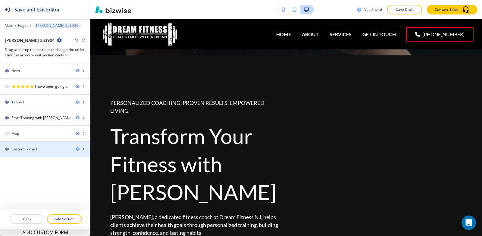
click at [29, 157] on div "Hero ⭐⭐⭐⭐⭐ I have been going to Dream Fitness for over a year now & I couldn’t …" at bounding box center [45, 136] width 90 height 146
click at [29, 151] on div "Custom Form-1" at bounding box center [24, 149] width 26 height 5
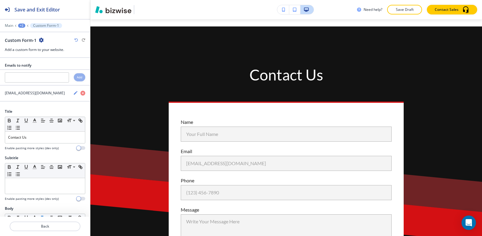
scroll to position [1118, 0]
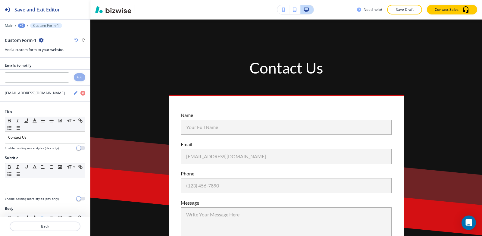
click at [21, 25] on div "+2" at bounding box center [21, 26] width 7 height 4
click at [23, 45] on p "[PERSON_NAME] 253904" at bounding box center [37, 45] width 31 height 5
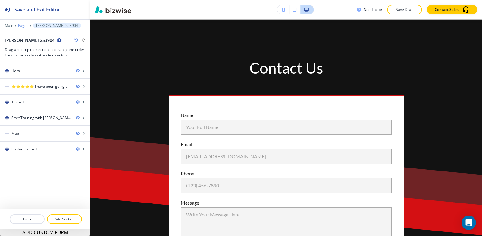
click at [24, 25] on p "Pages" at bounding box center [23, 26] width 10 height 4
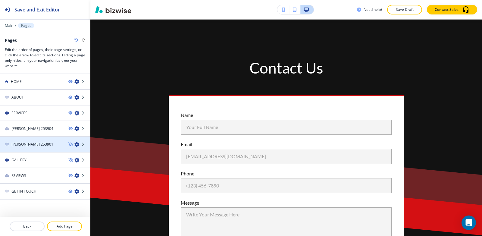
click at [25, 145] on h4 "[PERSON_NAME] 253901" at bounding box center [32, 144] width 42 height 5
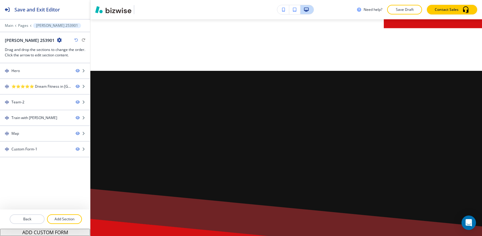
scroll to position [0, 0]
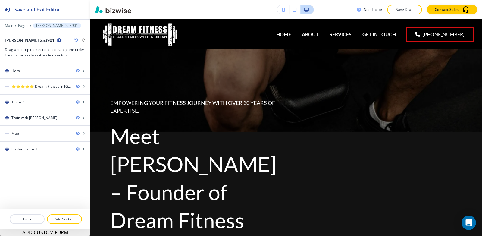
click at [25, 153] on div at bounding box center [45, 154] width 90 height 5
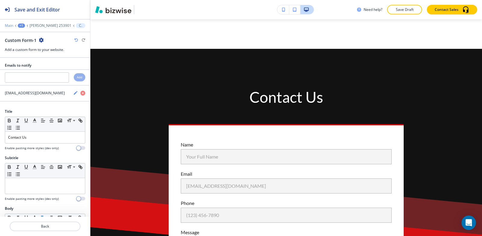
scroll to position [1141, 0]
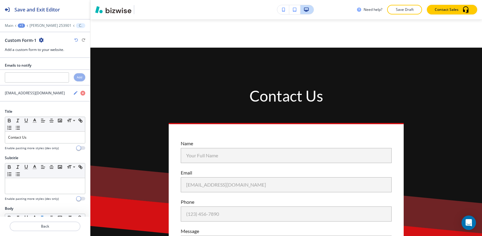
click at [20, 24] on div "+1" at bounding box center [21, 26] width 7 height 4
click at [20, 35] on button "Pages" at bounding box center [37, 35] width 39 height 11
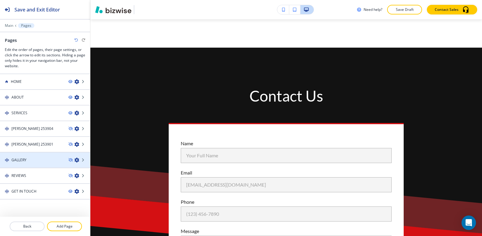
click at [26, 166] on div at bounding box center [45, 165] width 90 height 5
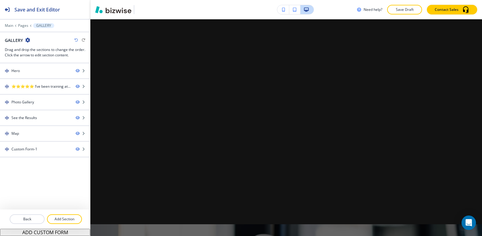
scroll to position [0, 0]
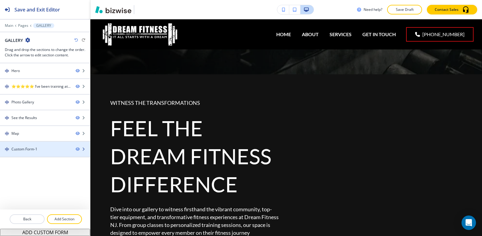
click at [32, 148] on div "Custom Form-1" at bounding box center [24, 149] width 26 height 5
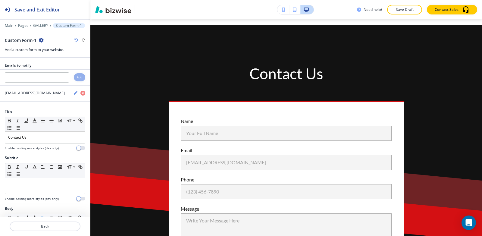
scroll to position [1803, 0]
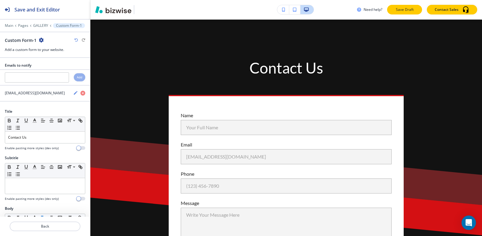
click at [408, 12] on p "Save Draft" at bounding box center [404, 9] width 19 height 5
